Goal: Find contact information: Find contact information

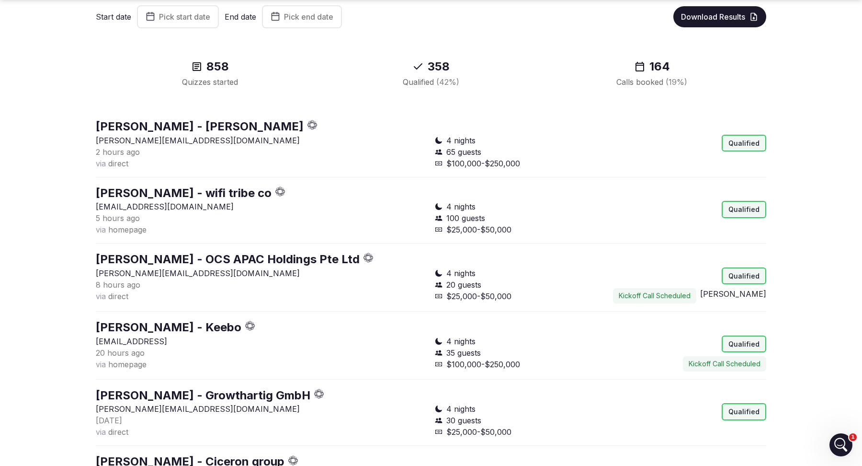
scroll to position [102, 0]
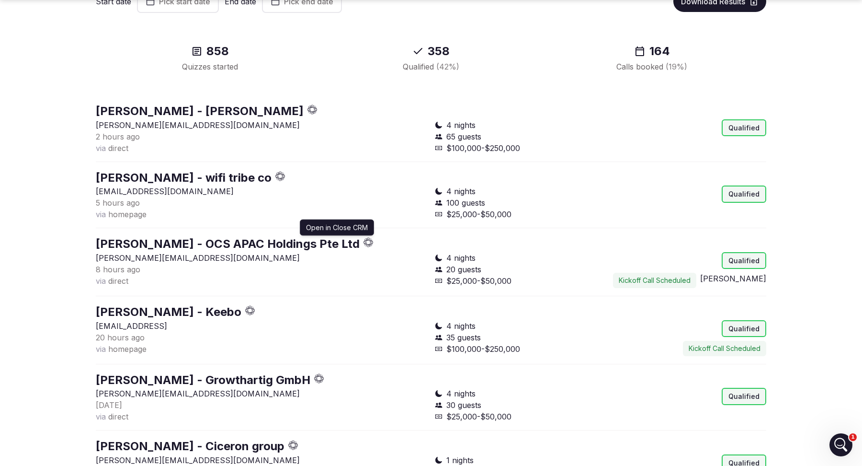
click at [369, 241] on icon "button" at bounding box center [370, 242] width 3 height 3
click at [281, 172] on icon "button" at bounding box center [282, 173] width 4 height 2
click at [308, 109] on icon "button" at bounding box center [313, 109] width 10 height 10
click at [9, 262] on section "Quizzes Start date Pick start date End date Pick end date Download Results 858 …" at bounding box center [431, 358] width 862 height 862
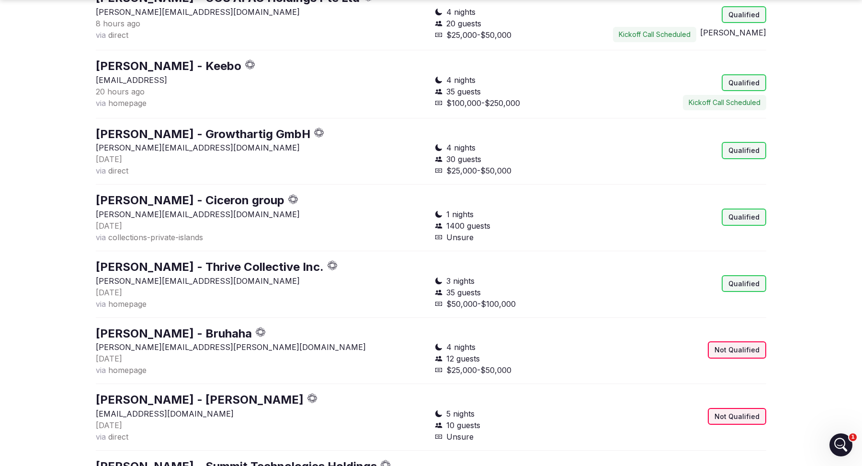
scroll to position [350, 0]
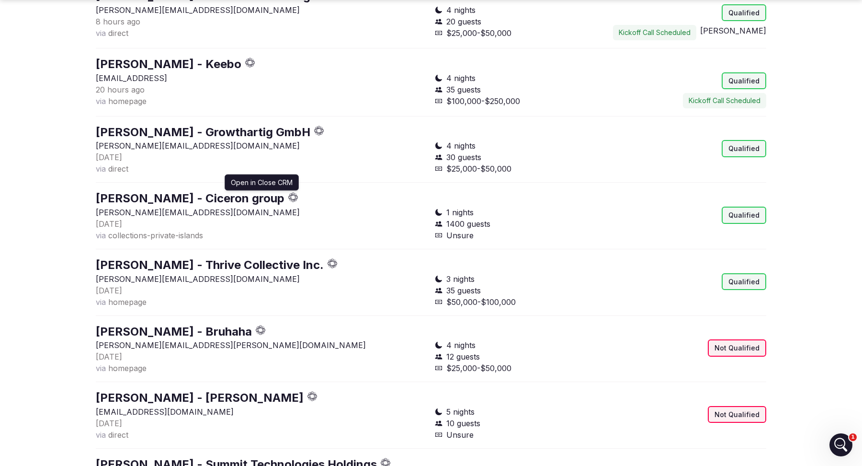
click at [288, 194] on icon "button" at bounding box center [293, 197] width 10 height 10
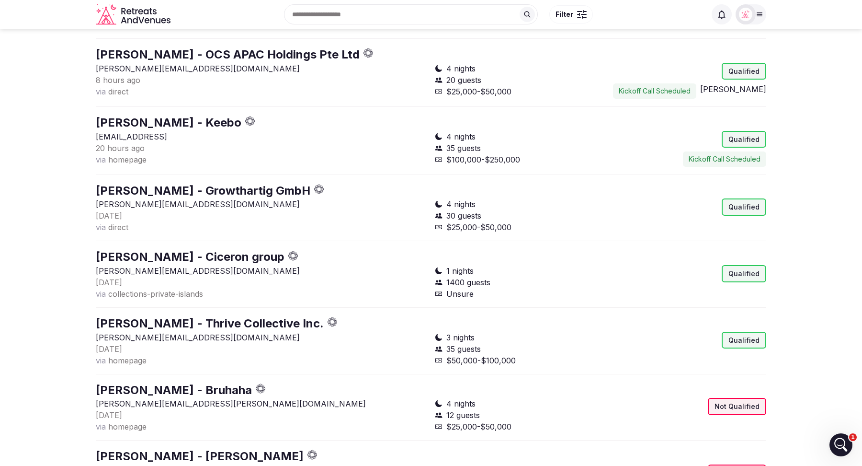
scroll to position [279, 0]
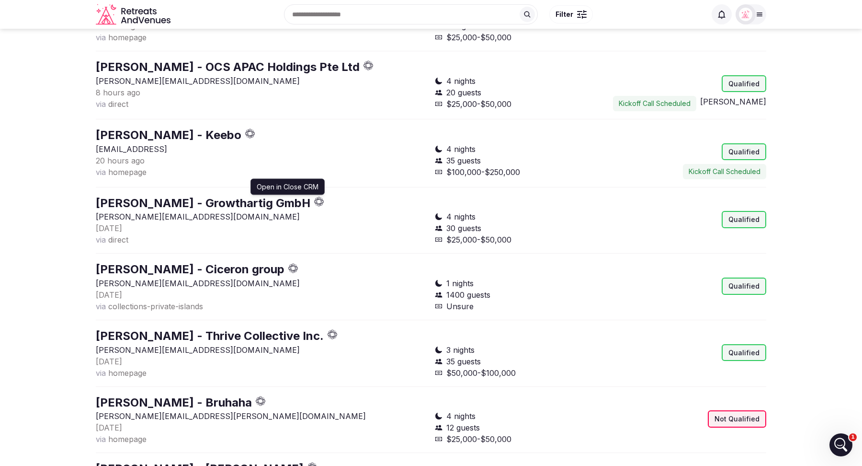
click at [314, 201] on icon "button" at bounding box center [319, 201] width 10 height 10
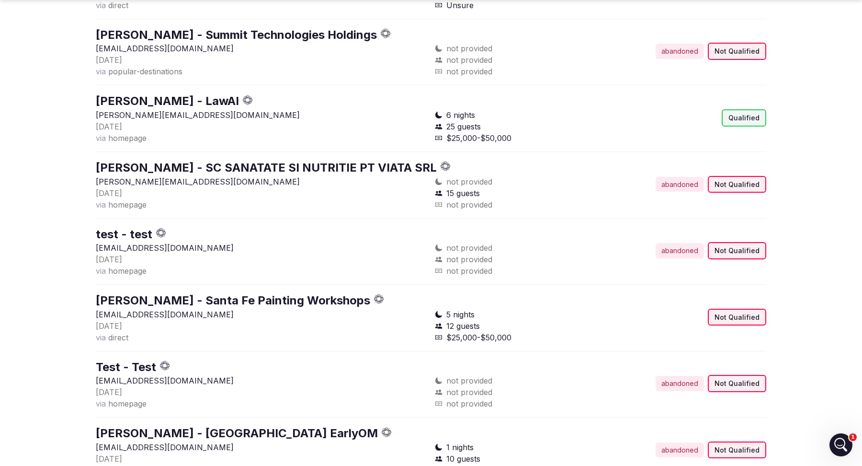
scroll to position [780, 0]
click at [243, 98] on icon "button" at bounding box center [248, 99] width 10 height 10
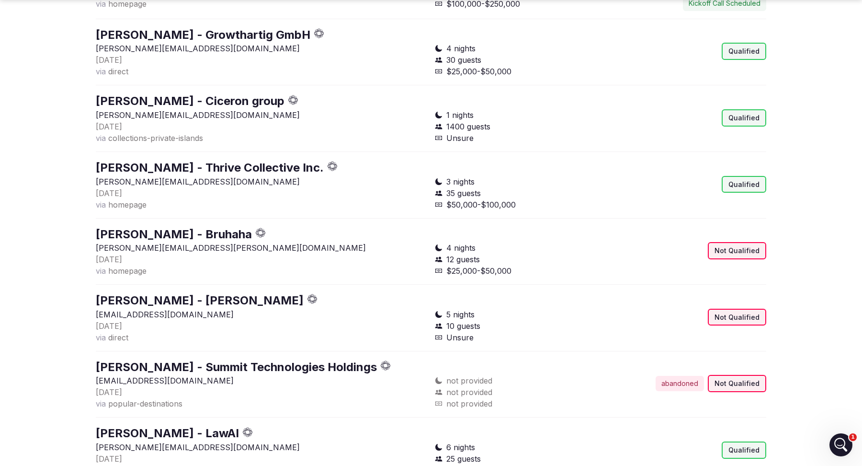
scroll to position [0, 0]
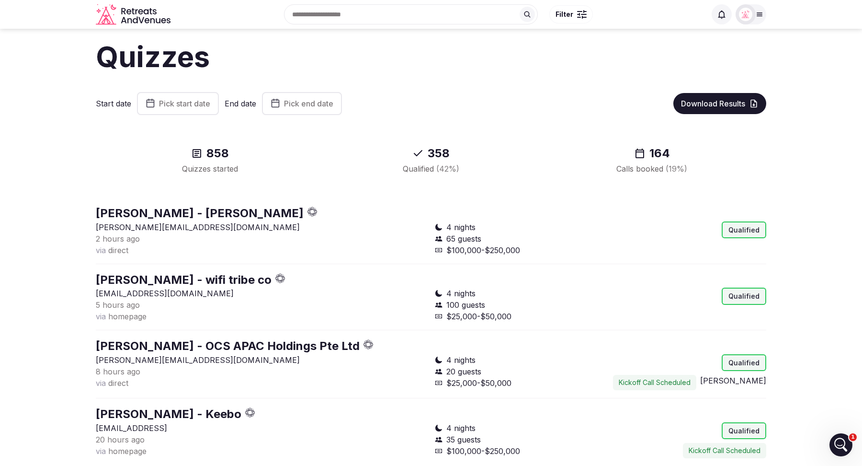
click at [193, 94] on button "Pick start date" at bounding box center [178, 103] width 82 height 23
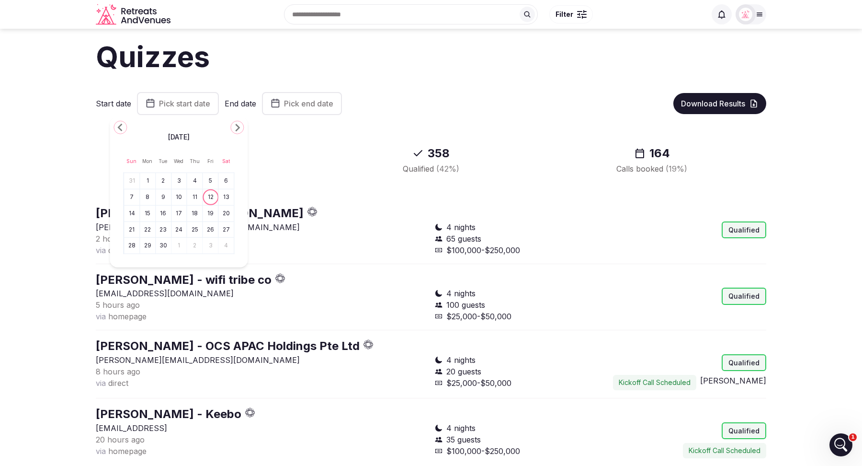
click at [144, 201] on button "8" at bounding box center [147, 197] width 13 height 14
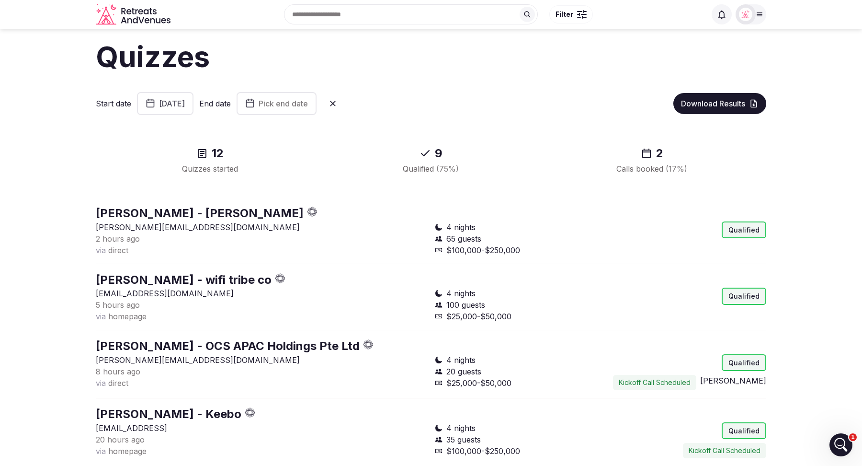
click at [308, 100] on span "Pick end date" at bounding box center [283, 104] width 49 height 10
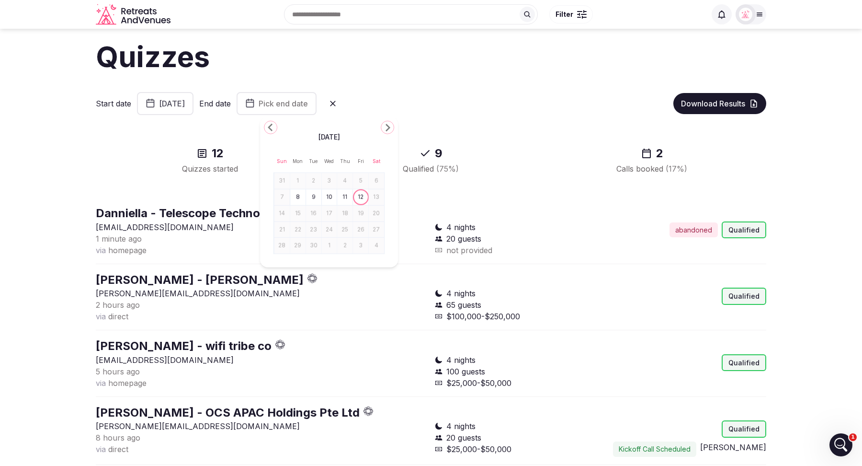
click at [363, 195] on button "12" at bounding box center [360, 197] width 13 height 14
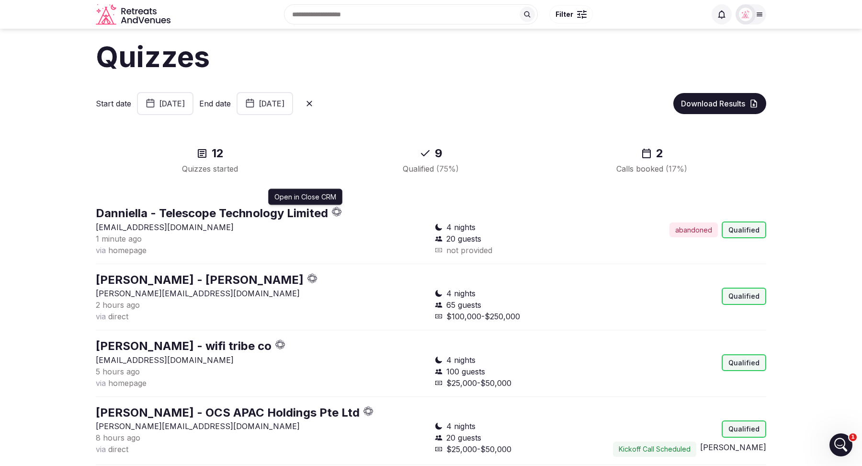
click at [338, 212] on icon "button" at bounding box center [337, 212] width 10 height 10
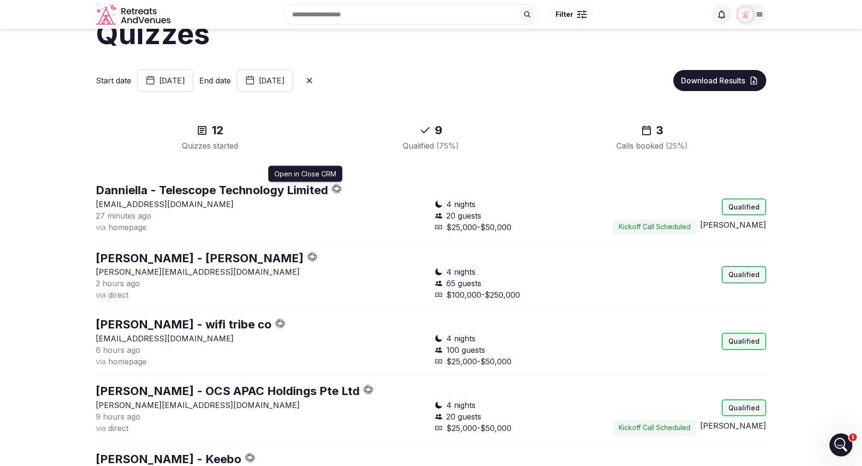
click at [340, 188] on icon "button" at bounding box center [337, 189] width 10 height 10
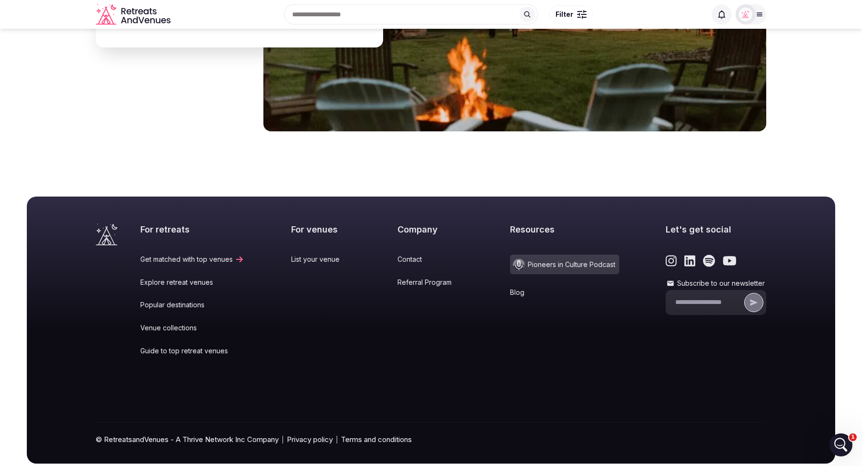
click at [429, 277] on link "Referral Program" at bounding box center [431, 282] width 66 height 10
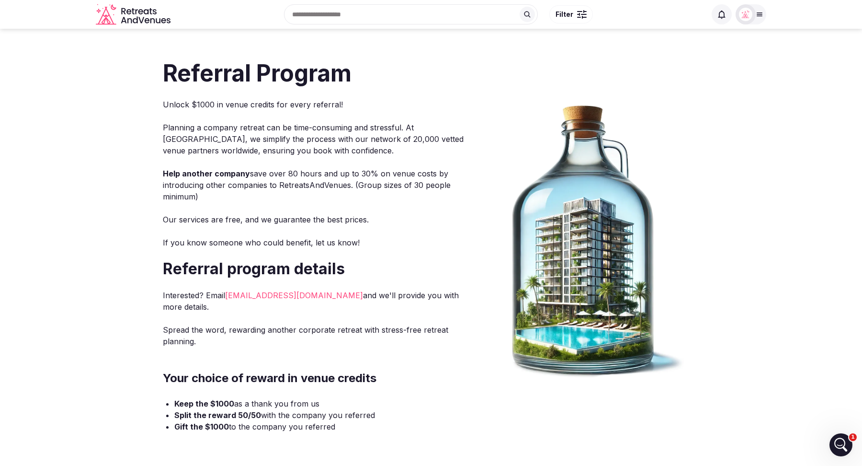
click at [377, 295] on p "Interested? Email [EMAIL_ADDRESS][DOMAIN_NAME] and we'll provide you with more …" at bounding box center [315, 300] width 305 height 23
drag, startPoint x: 351, startPoint y: 294, endPoint x: 227, endPoint y: 294, distance: 124.1
click at [227, 294] on p "Interested? Email [EMAIL_ADDRESS][DOMAIN_NAME] and we'll provide you with more …" at bounding box center [315, 300] width 305 height 23
copy link "[EMAIL_ADDRESS][DOMAIN_NAME]"
